Goal: Task Accomplishment & Management: Manage account settings

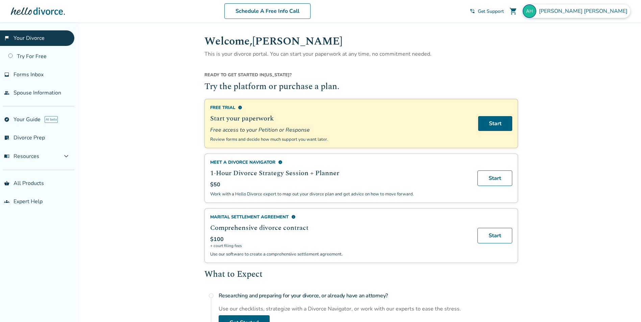
click at [536, 11] on img at bounding box center [530, 11] width 14 height 14
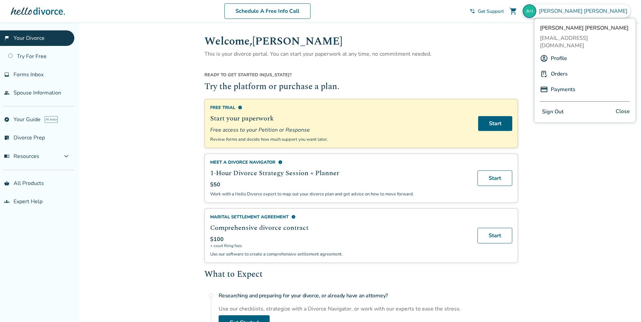
click at [557, 53] on link "Profile" at bounding box center [559, 58] width 16 height 13
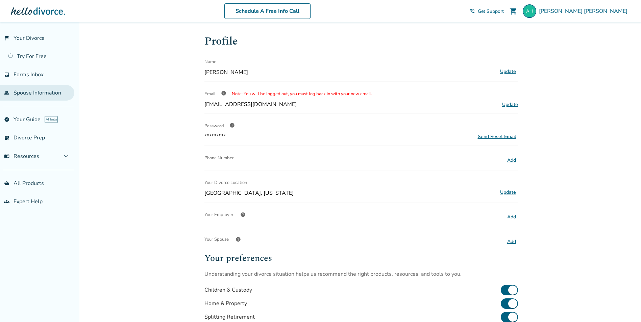
click at [36, 100] on link "people Spouse Information" at bounding box center [37, 93] width 74 height 16
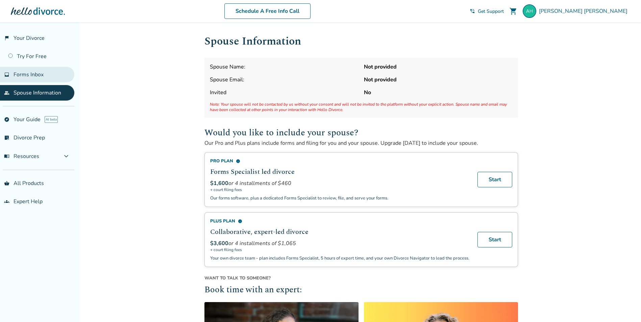
click at [33, 73] on span "Forms Inbox" at bounding box center [29, 74] width 30 height 7
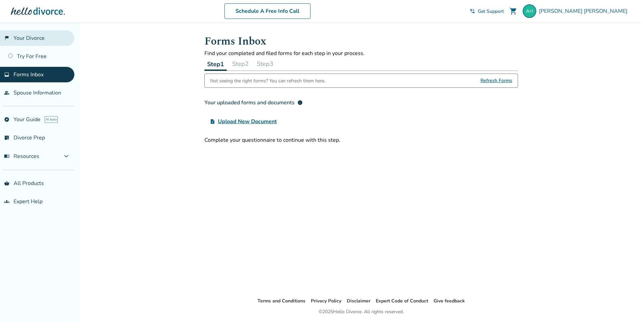
click at [31, 35] on link "flag_2 Your Divorce" at bounding box center [37, 38] width 74 height 16
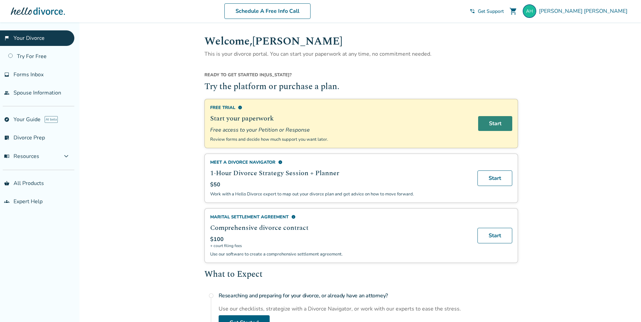
click at [502, 126] on link "Start" at bounding box center [495, 123] width 34 height 15
click at [31, 140] on link "list_alt_check Divorce Prep" at bounding box center [37, 138] width 74 height 16
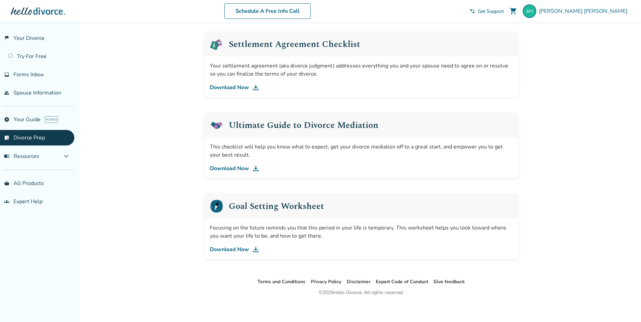
scroll to position [339, 0]
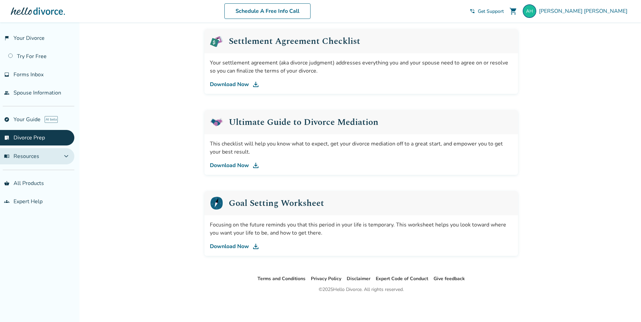
click at [42, 157] on button "menu_book Resources expand_more" at bounding box center [37, 156] width 74 height 16
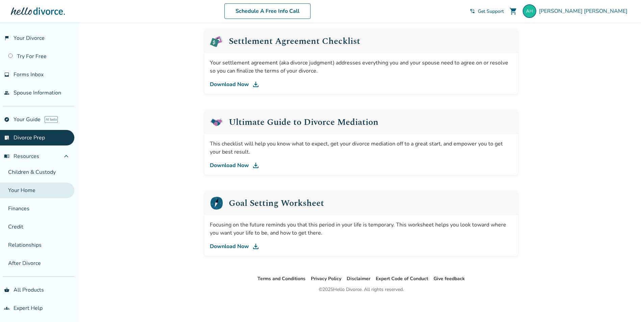
scroll to position [2, 0]
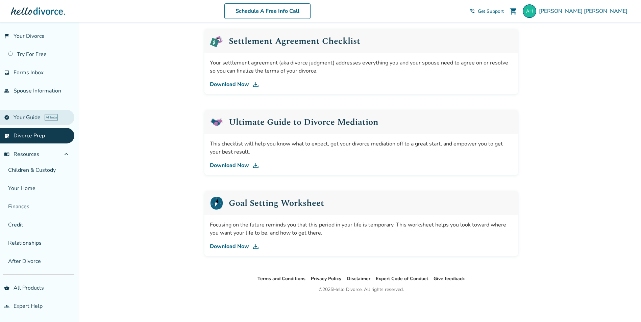
click at [27, 119] on link "explore Your Guide AI beta" at bounding box center [37, 118] width 74 height 16
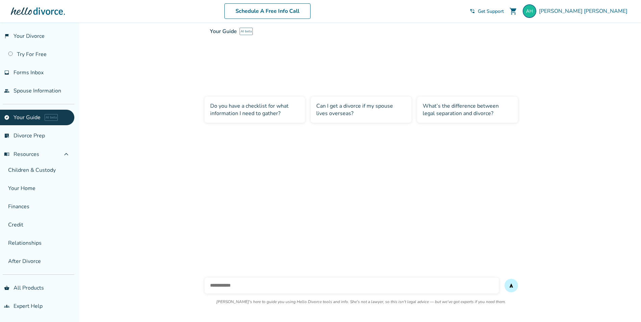
scroll to position [22, 0]
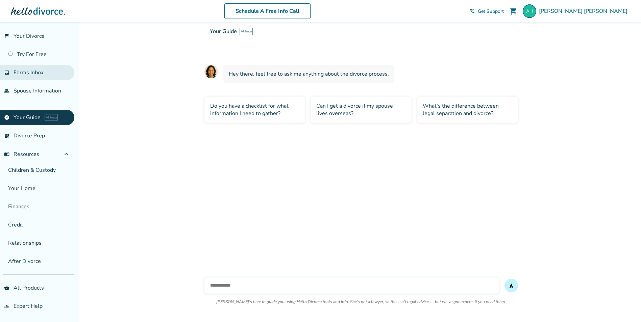
click at [28, 71] on span "Forms Inbox" at bounding box center [29, 72] width 30 height 7
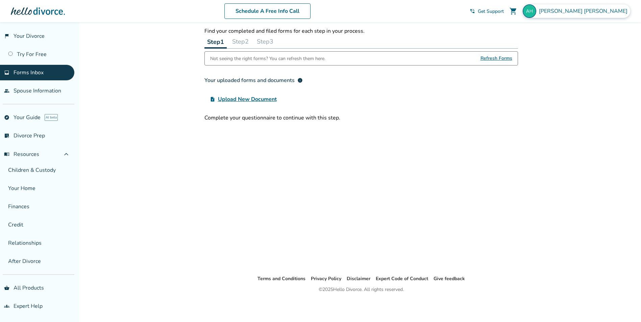
click at [617, 14] on span "[PERSON_NAME]" at bounding box center [584, 10] width 91 height 7
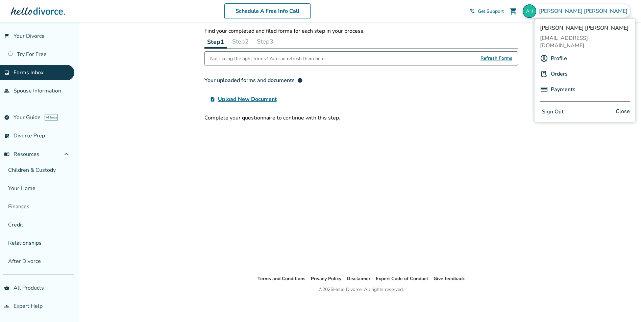
click at [563, 69] on link "Orders" at bounding box center [559, 74] width 17 height 13
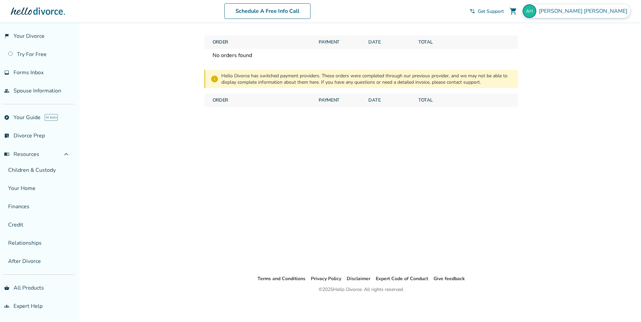
click at [591, 12] on span "[PERSON_NAME]" at bounding box center [584, 10] width 91 height 7
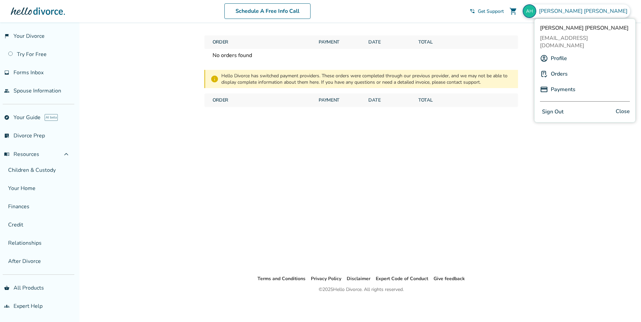
click at [559, 83] on link "Payments" at bounding box center [563, 89] width 25 height 13
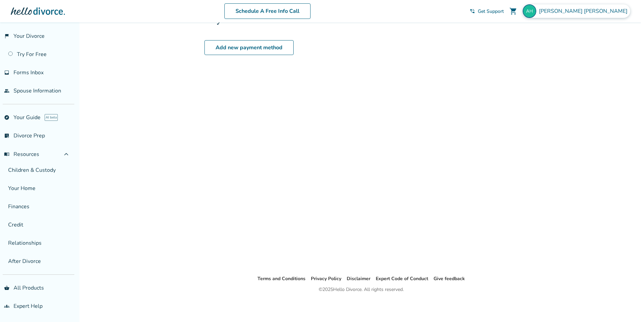
click at [607, 12] on span "[PERSON_NAME]" at bounding box center [584, 10] width 91 height 7
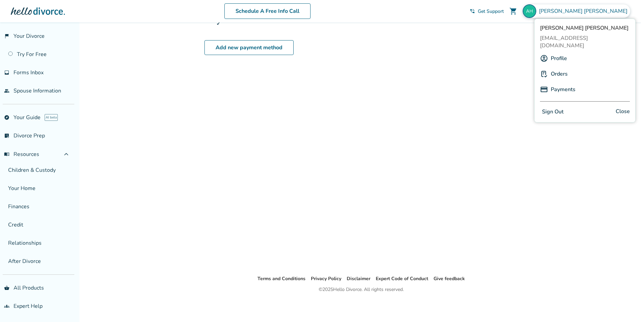
click at [553, 52] on link "Profile" at bounding box center [559, 58] width 16 height 13
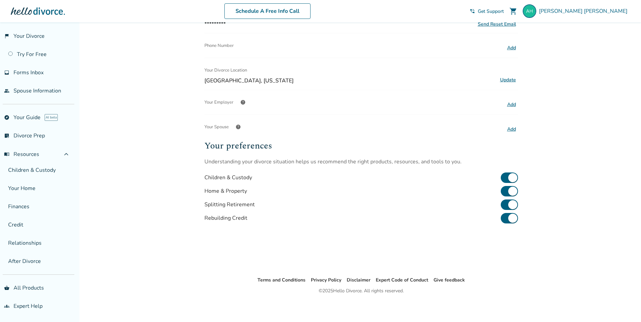
scroll to position [114, 0]
click at [239, 127] on span "help" at bounding box center [237, 125] width 5 height 5
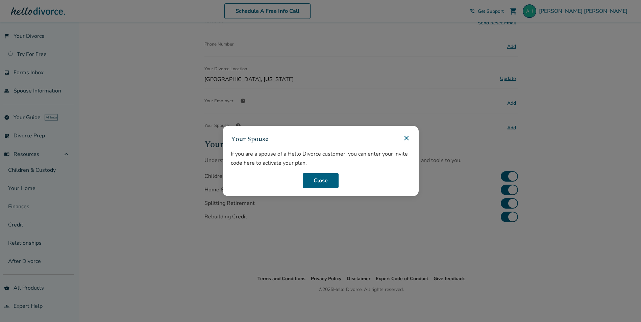
click at [407, 137] on icon at bounding box center [406, 138] width 4 height 4
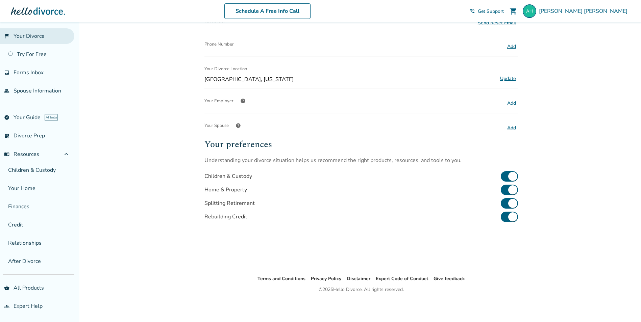
click at [12, 35] on link "flag_2 Your Divorce" at bounding box center [37, 36] width 74 height 16
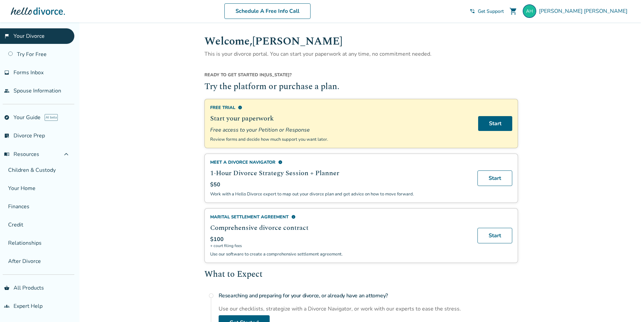
click at [43, 10] on div at bounding box center [38, 11] width 54 height 14
click at [34, 39] on link "flag_2 Your Divorce" at bounding box center [37, 38] width 74 height 16
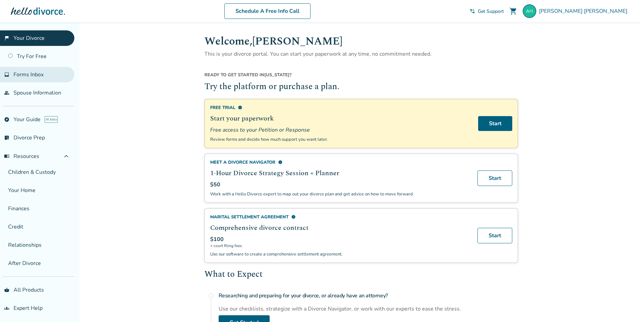
click at [31, 73] on span "Forms Inbox" at bounding box center [29, 74] width 30 height 7
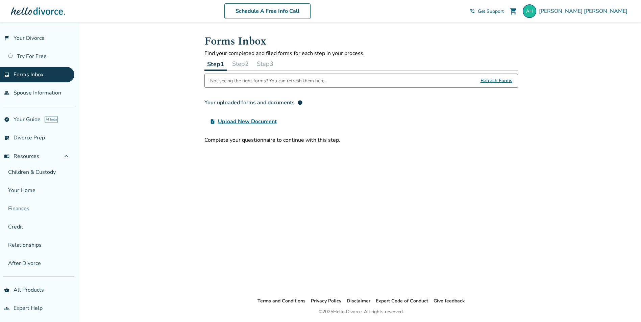
click at [492, 83] on span "Refresh Forms" at bounding box center [496, 81] width 32 height 14
click at [492, 81] on span "Refresh Forms" at bounding box center [496, 81] width 32 height 14
click at [38, 91] on link "people Spouse Information" at bounding box center [37, 93] width 74 height 16
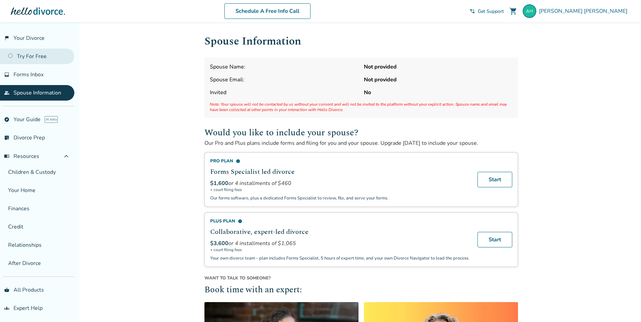
click at [33, 60] on link "Try For Free" at bounding box center [37, 57] width 74 height 16
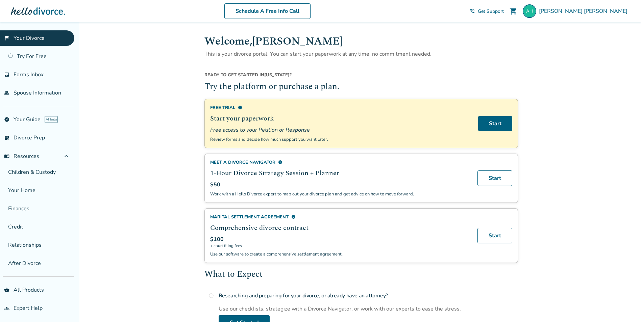
click at [448, 54] on p "This is your divorce portal. You can start your paperwork at any time, no commi…" at bounding box center [360, 54] width 313 height 9
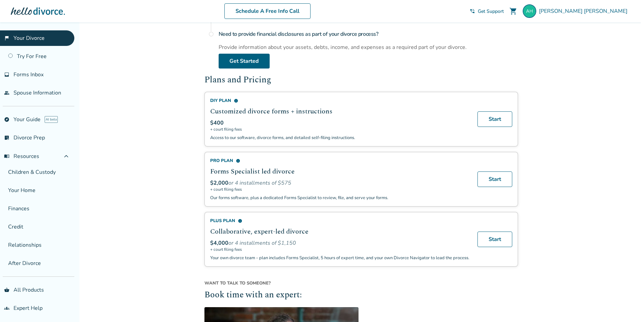
scroll to position [564, 0]
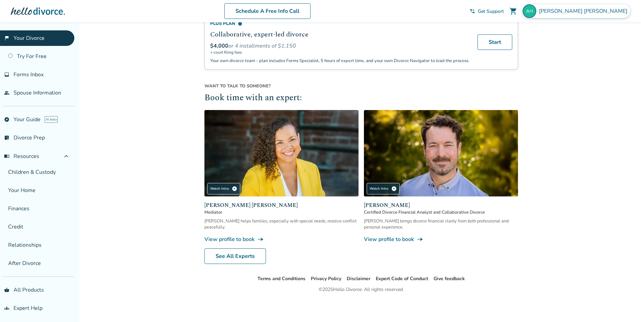
click at [536, 11] on img at bounding box center [530, 11] width 14 height 14
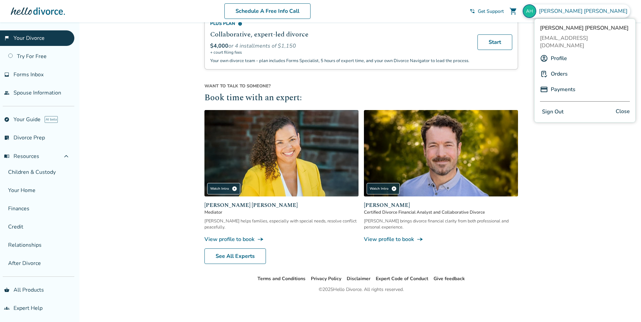
click at [553, 39] on span "[EMAIL_ADDRESS][DOMAIN_NAME]" at bounding box center [585, 41] width 90 height 15
click at [551, 52] on link "Profile" at bounding box center [559, 58] width 16 height 13
